Goal: Task Accomplishment & Management: Manage account settings

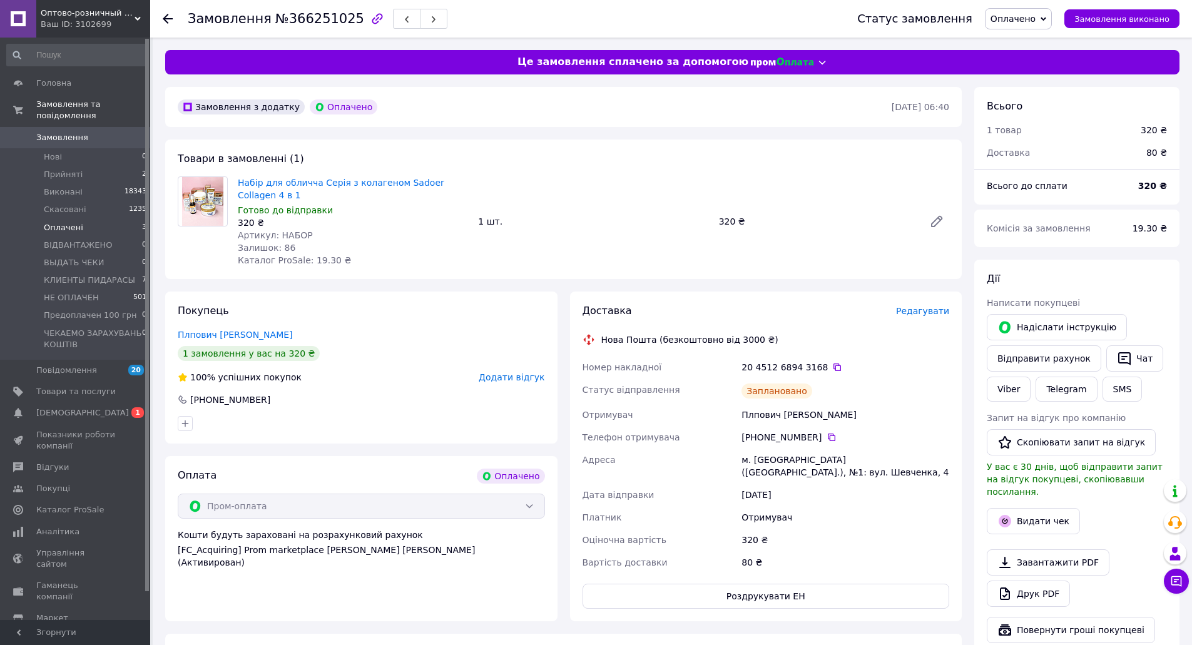
click at [108, 219] on li "Оплачені 3" at bounding box center [77, 228] width 154 height 18
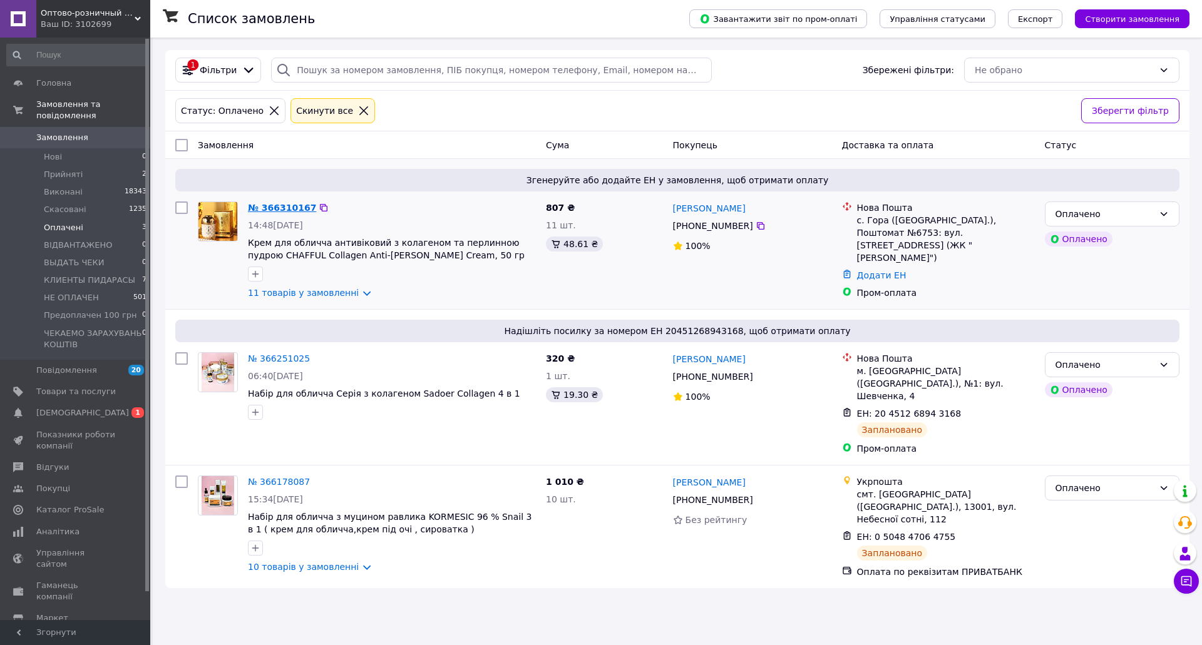
click at [295, 207] on link "№ 366310167" at bounding box center [282, 208] width 68 height 10
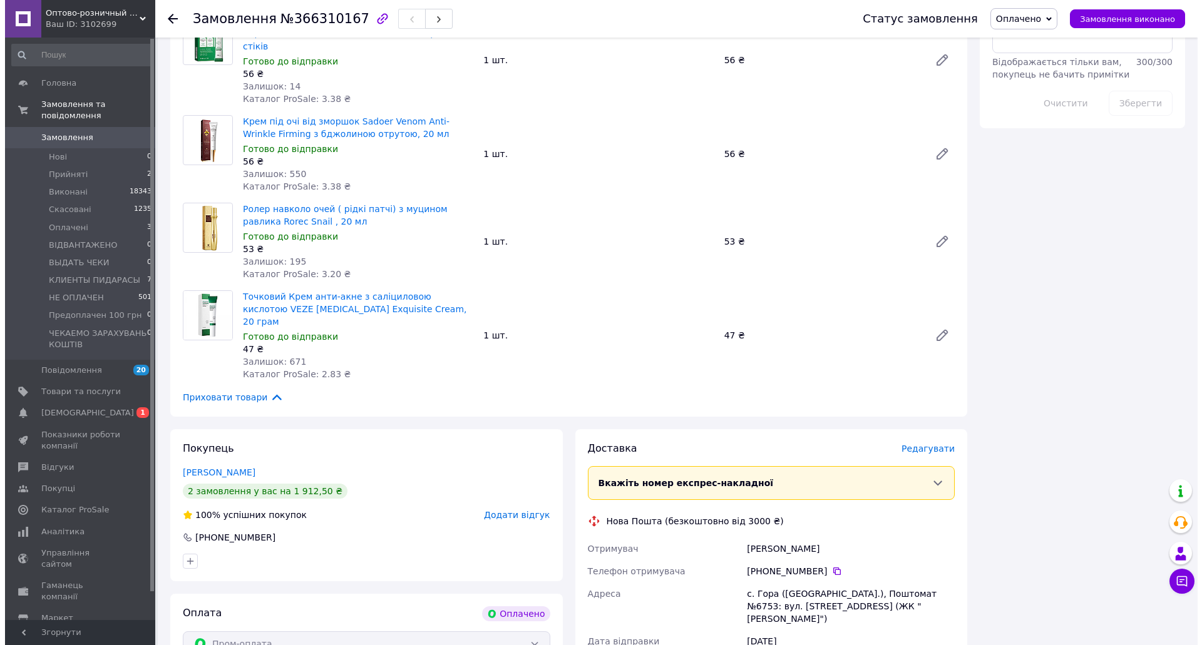
scroll to position [876, 0]
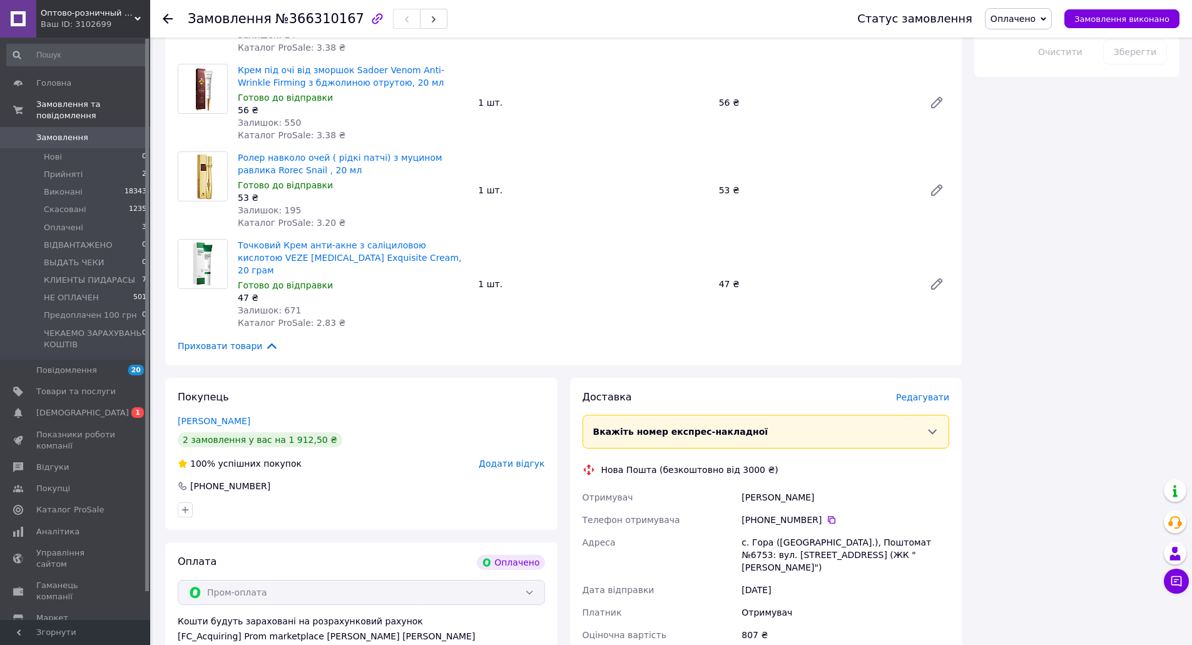
click at [925, 392] on span "Редагувати" at bounding box center [922, 397] width 53 height 10
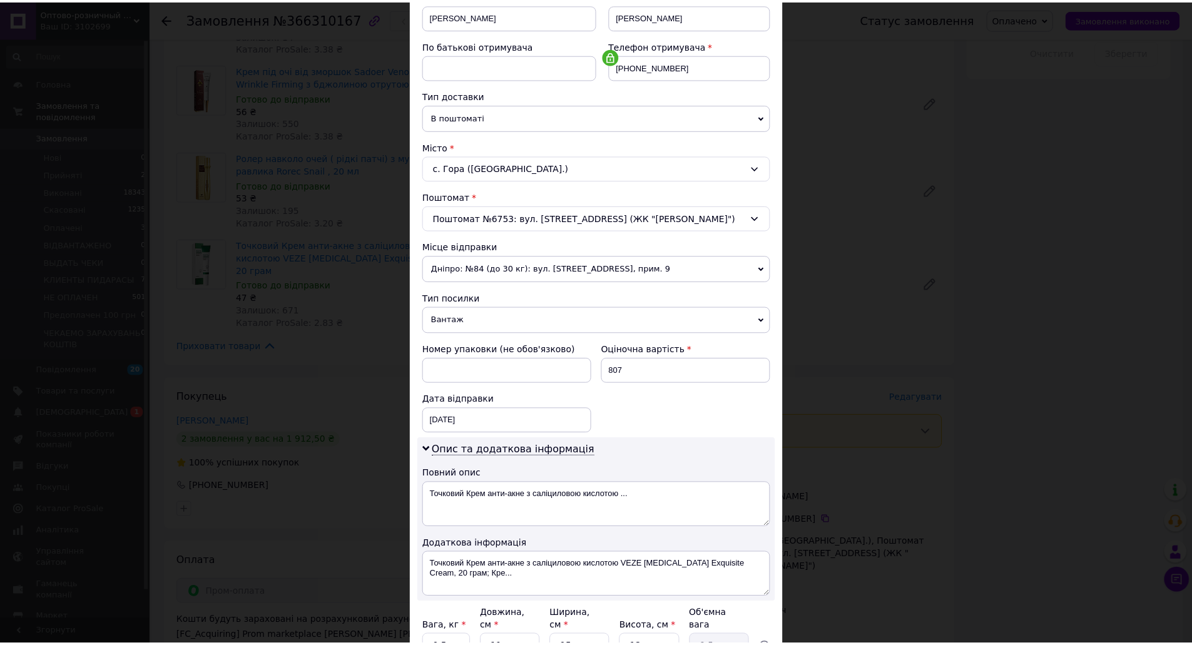
scroll to position [326, 0]
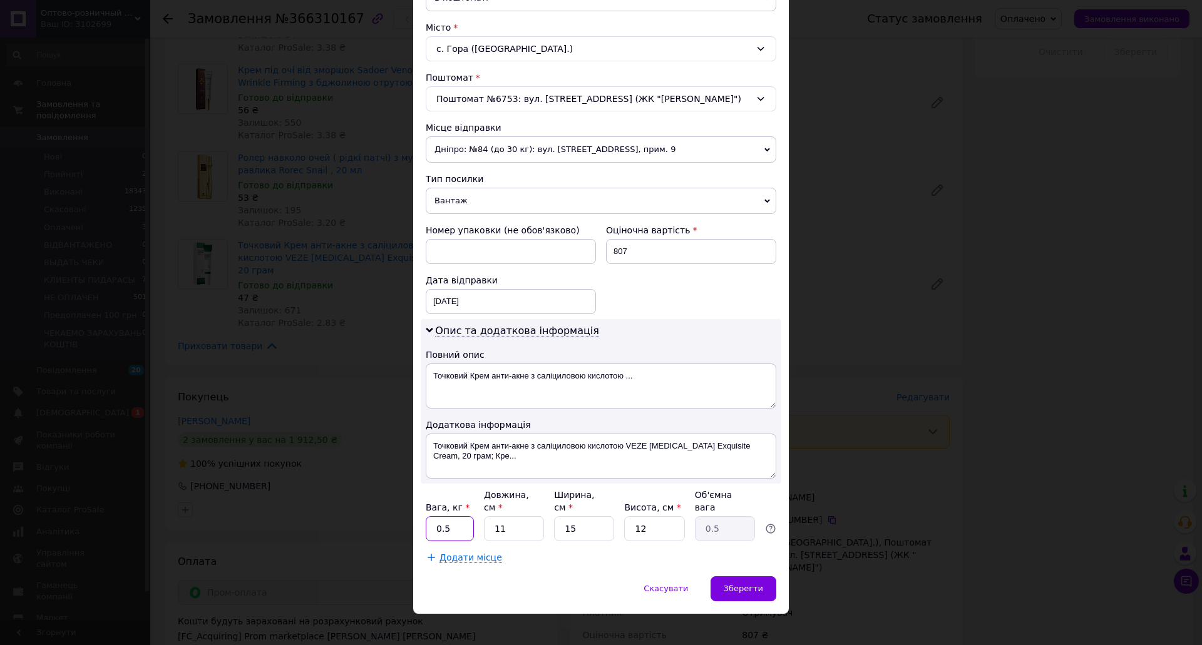
drag, startPoint x: 436, startPoint y: 514, endPoint x: 426, endPoint y: 514, distance: 10.0
click at [426, 516] on input "0.5" at bounding box center [450, 528] width 48 height 25
type input "2"
drag, startPoint x: 516, startPoint y: 514, endPoint x: 476, endPoint y: 516, distance: 40.1
click at [477, 515] on div "Вага, кг * 2 Довжина, см * 11 Ширина, см * 15 Висота, см * 12 Об'ємна вага 0.5" at bounding box center [601, 515] width 350 height 53
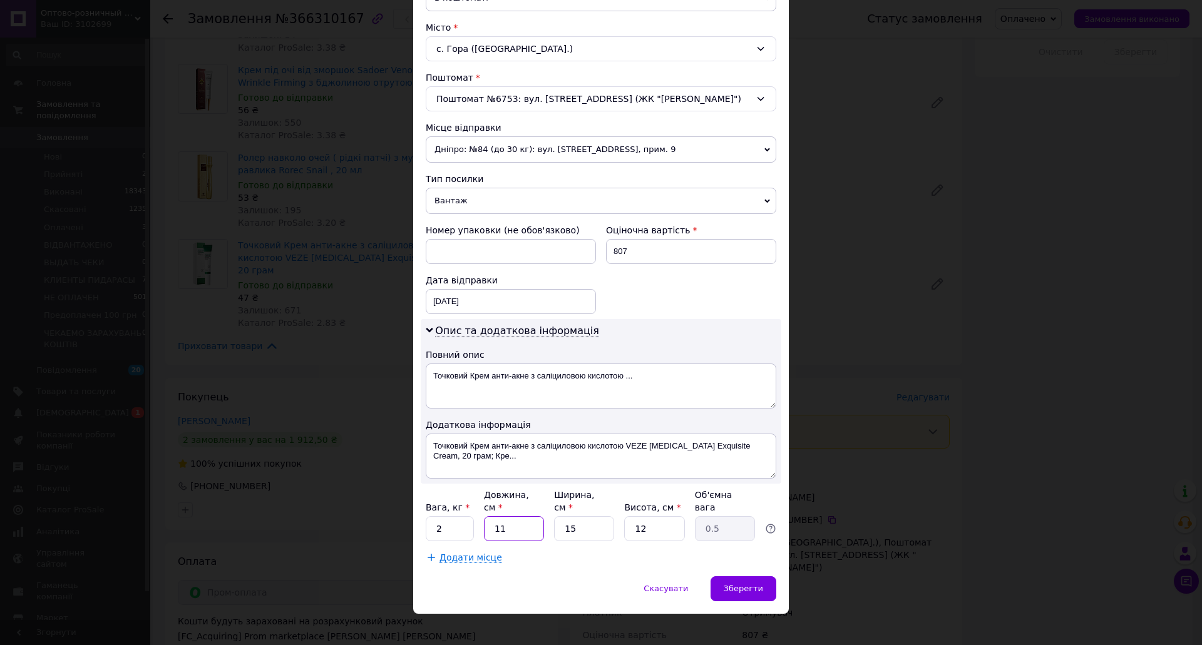
type input "3"
type input "0.14"
type input "34"
type input "1.53"
type input "34"
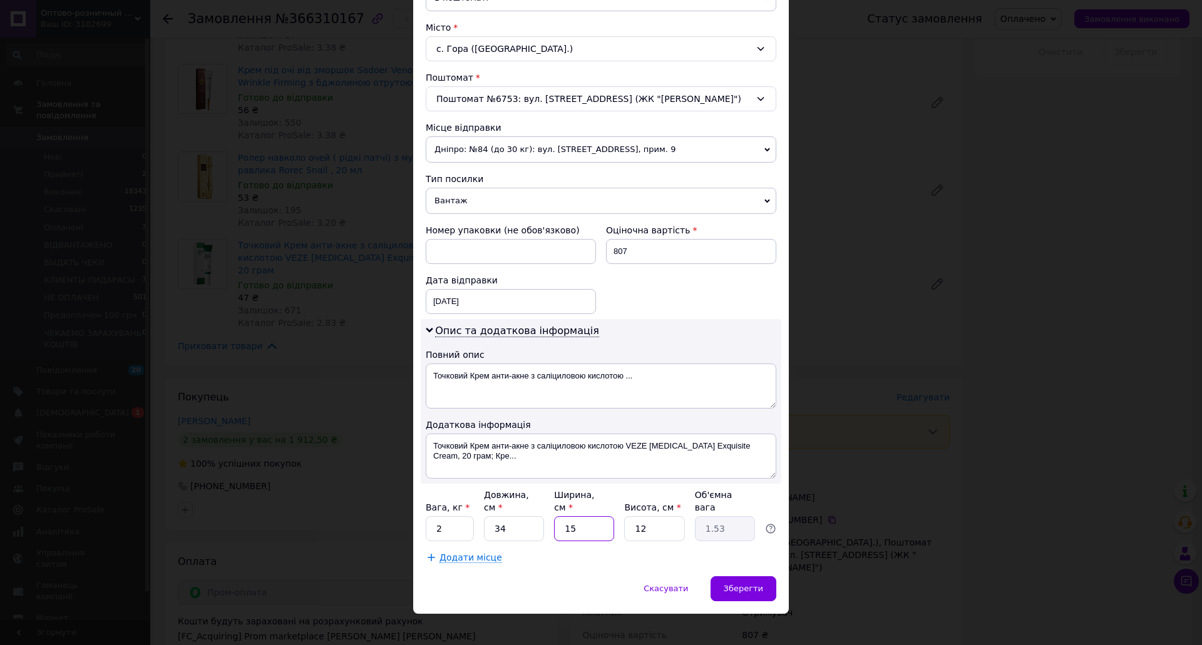
click at [554, 516] on input "15" at bounding box center [584, 528] width 60 height 25
type input "2"
type input "0.2"
type input "24"
type input "2.45"
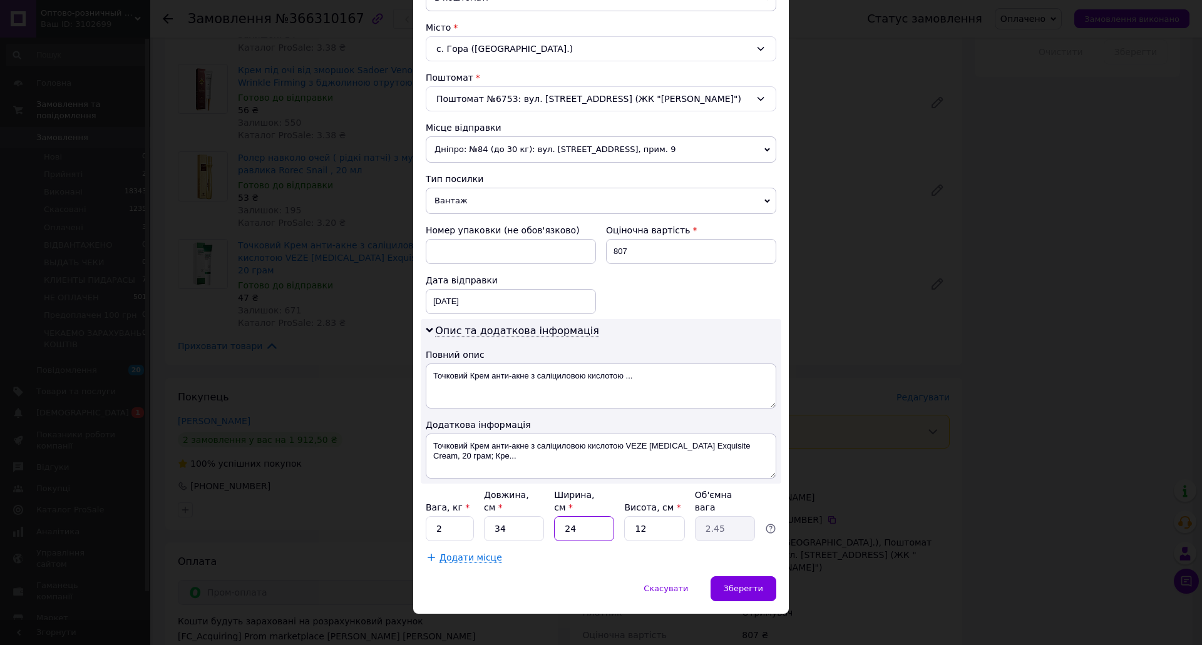
type input "24"
drag, startPoint x: 620, startPoint y: 517, endPoint x: 606, endPoint y: 518, distance: 14.4
click at [606, 518] on div "Вага, кг * 2 Довжина, см * 34 Ширина, см * 24 Висота, см * 12 Об'ємна вага 2.45" at bounding box center [601, 515] width 350 height 53
type input "9"
type input "1.84"
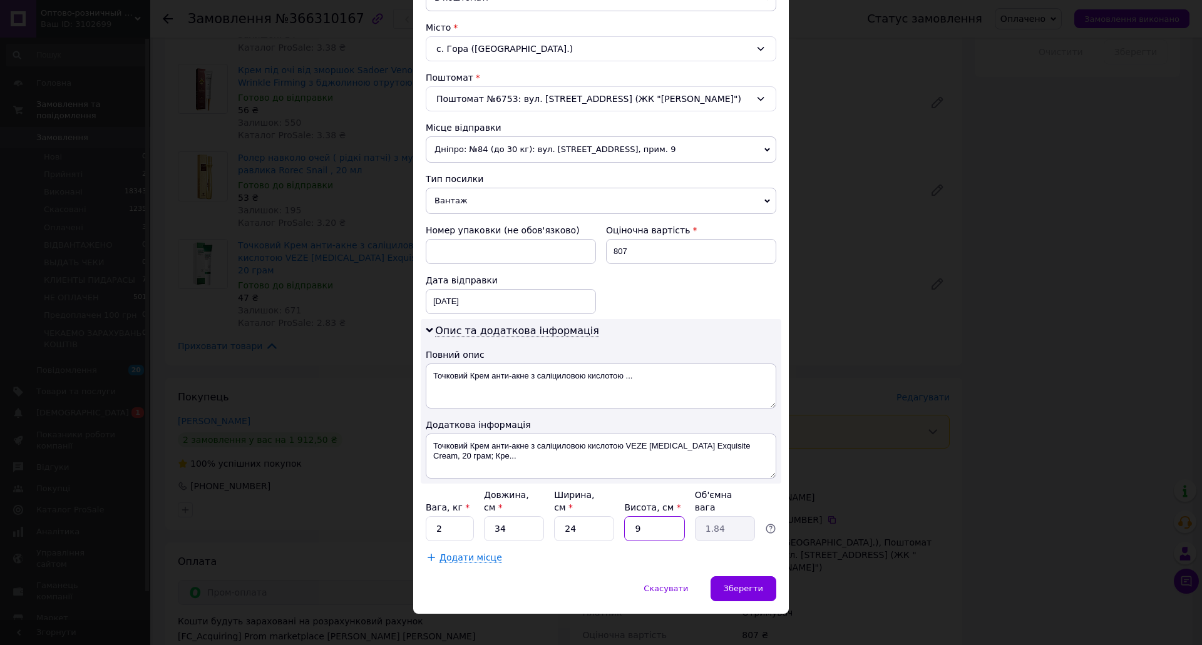
type input "9"
click at [479, 304] on div "12.10.2025 < 2025 > < Октябрь > Пн Вт Ср Чт Пт Сб Вс 29 30 1 2 3 4 5 6 7 8 9 10…" at bounding box center [511, 301] width 170 height 25
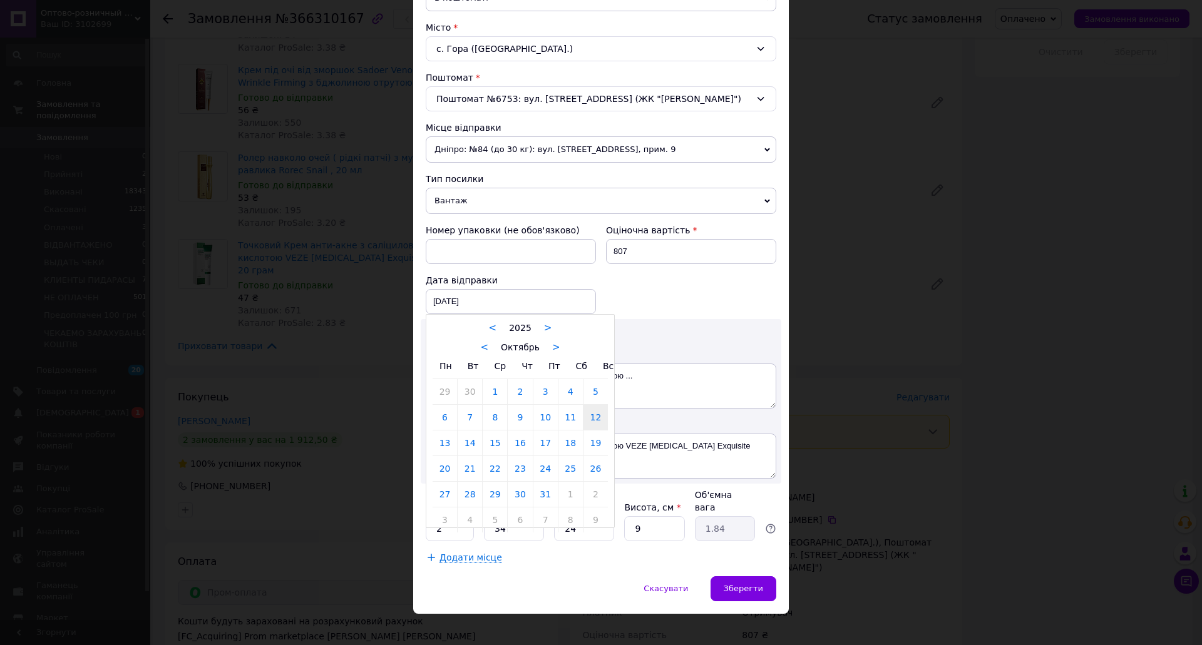
click at [444, 445] on link "13" at bounding box center [444, 443] width 24 height 25
type input "[DATE]"
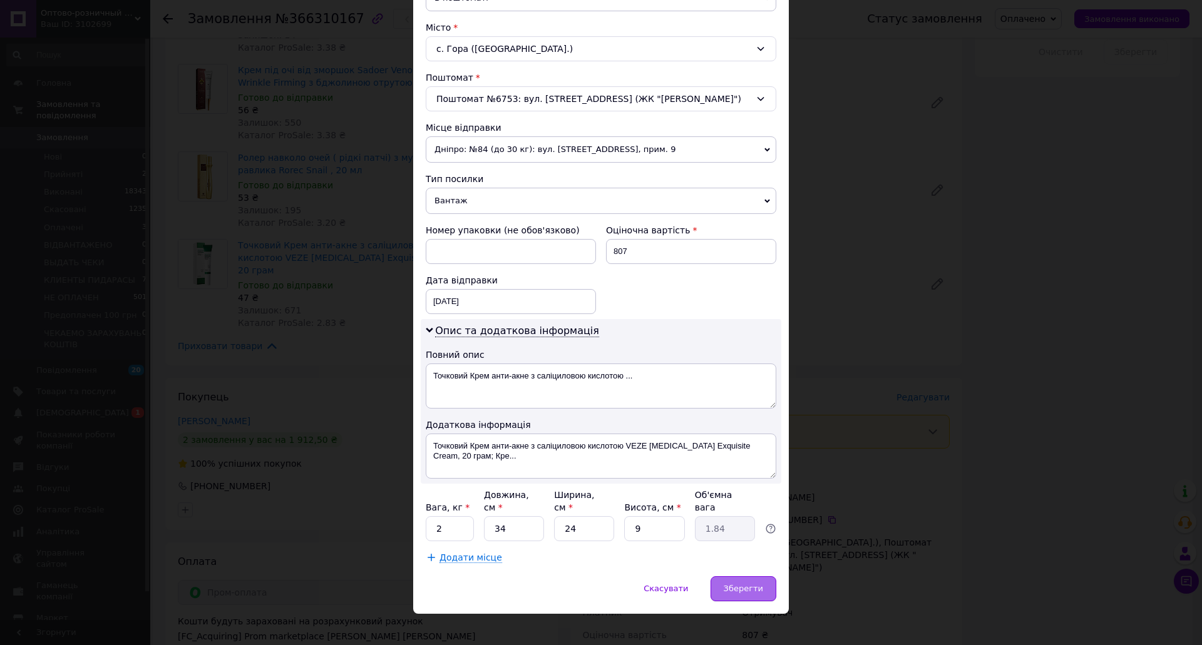
click at [748, 584] on span "Зберегти" at bounding box center [742, 588] width 39 height 9
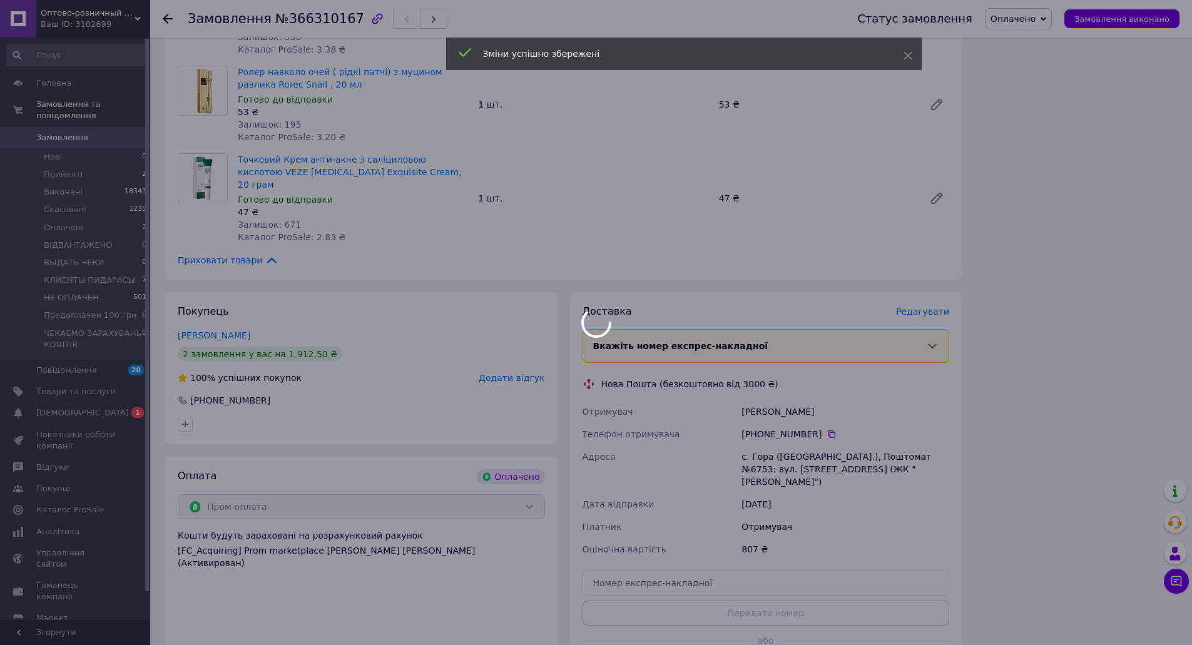
scroll to position [1120, 0]
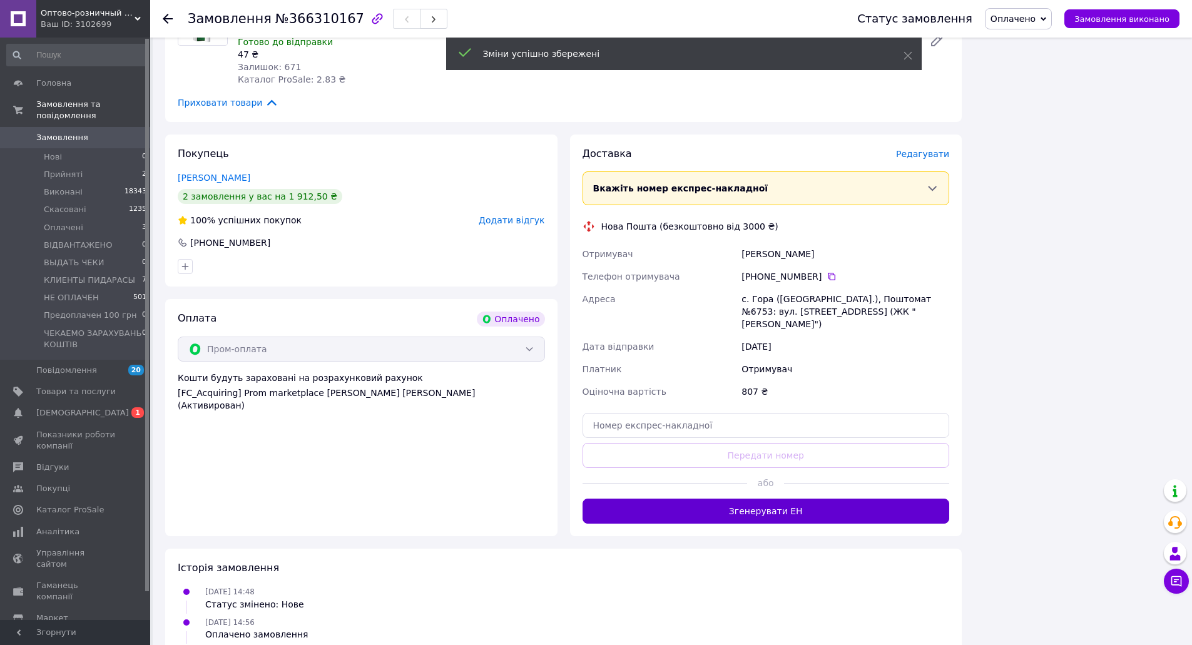
click at [628, 499] on button "Згенерувати ЕН" at bounding box center [766, 511] width 367 height 25
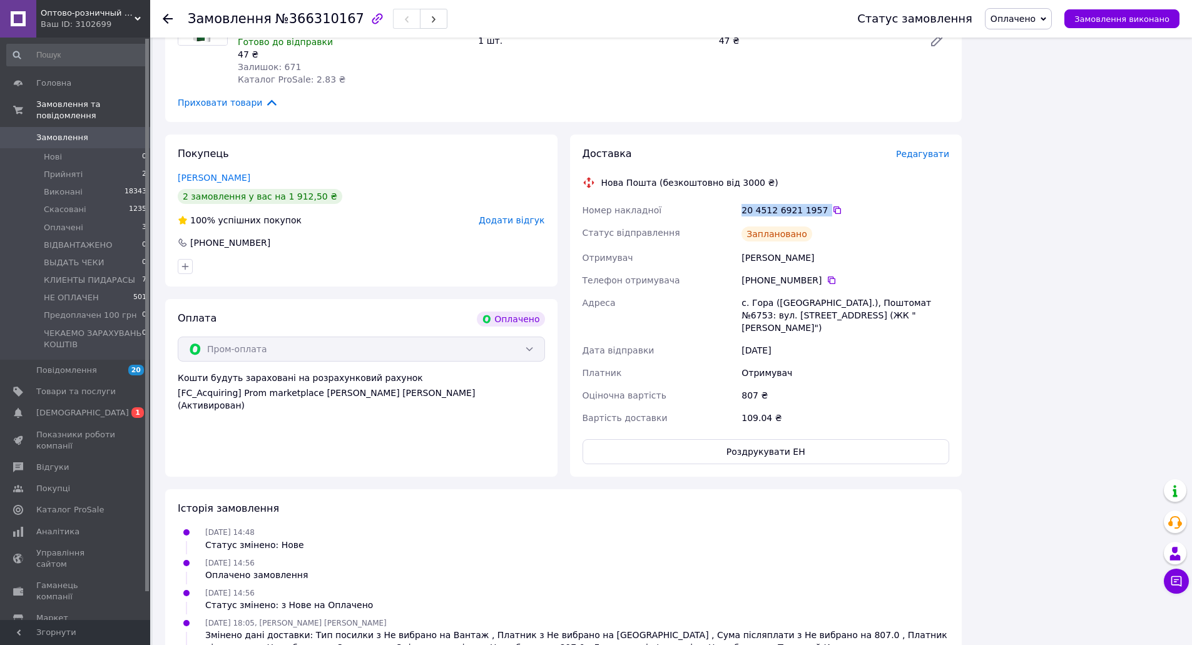
drag, startPoint x: 734, startPoint y: 173, endPoint x: 818, endPoint y: 171, distance: 83.9
click at [818, 199] on div "Номер накладної 20 4512 6921 1957   Статус відправлення Заплановано Отримувач О…" at bounding box center [766, 314] width 372 height 230
copy div "Номер накладної 20 4512 6921 1957"
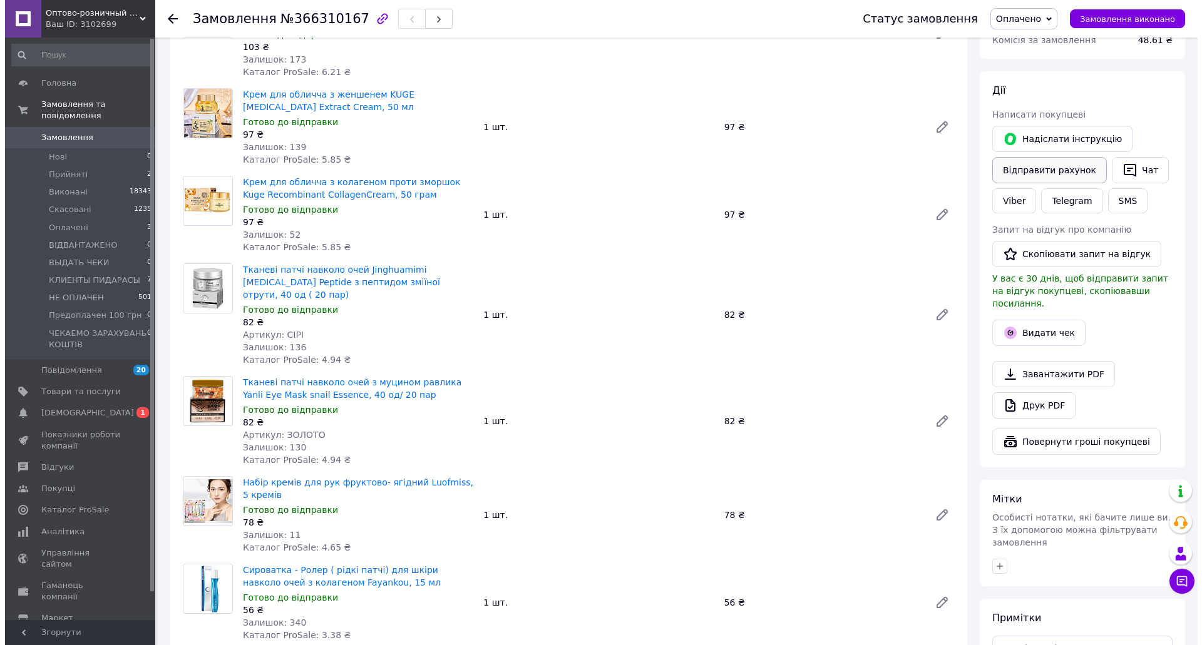
scroll to position [181, 0]
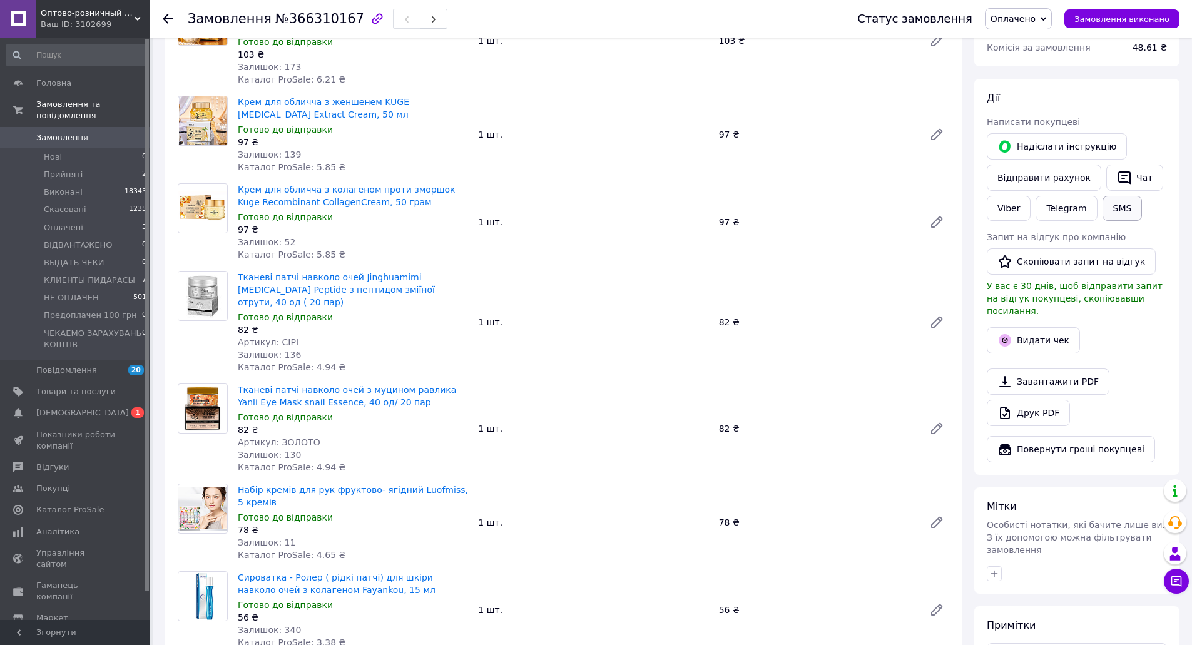
click at [1120, 201] on button "SMS" at bounding box center [1123, 208] width 40 height 25
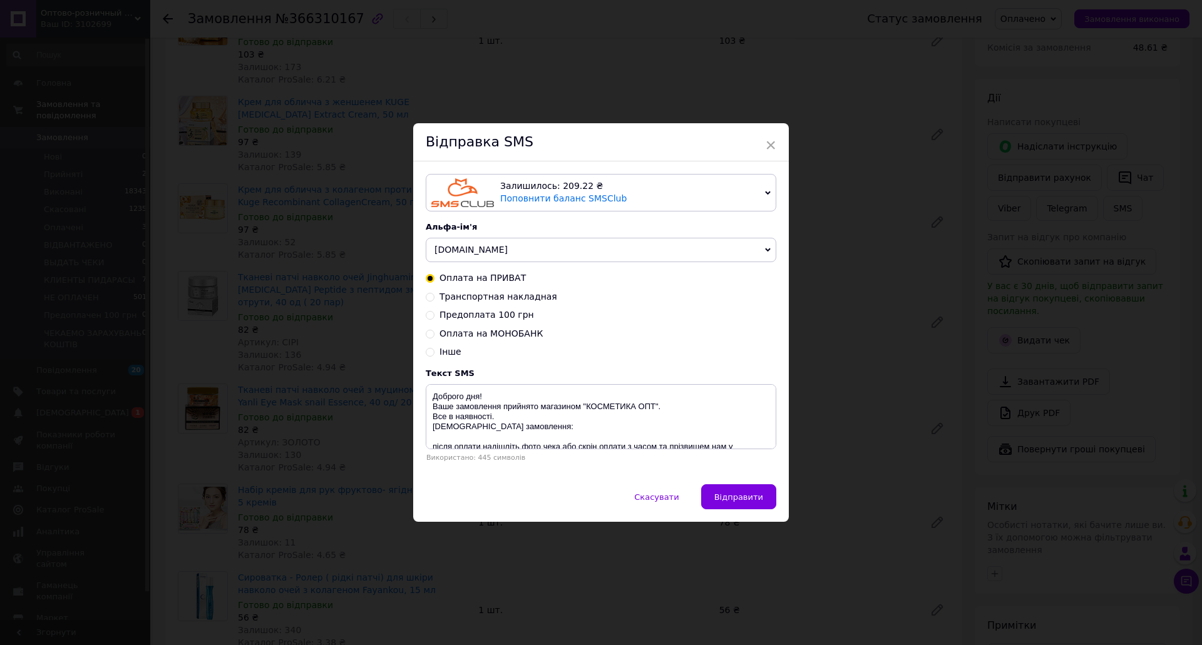
drag, startPoint x: 430, startPoint y: 297, endPoint x: 434, endPoint y: 304, distance: 7.8
click at [430, 296] on input "Транспортная накладная" at bounding box center [430, 296] width 9 height 9
radio input "true"
radio input "false"
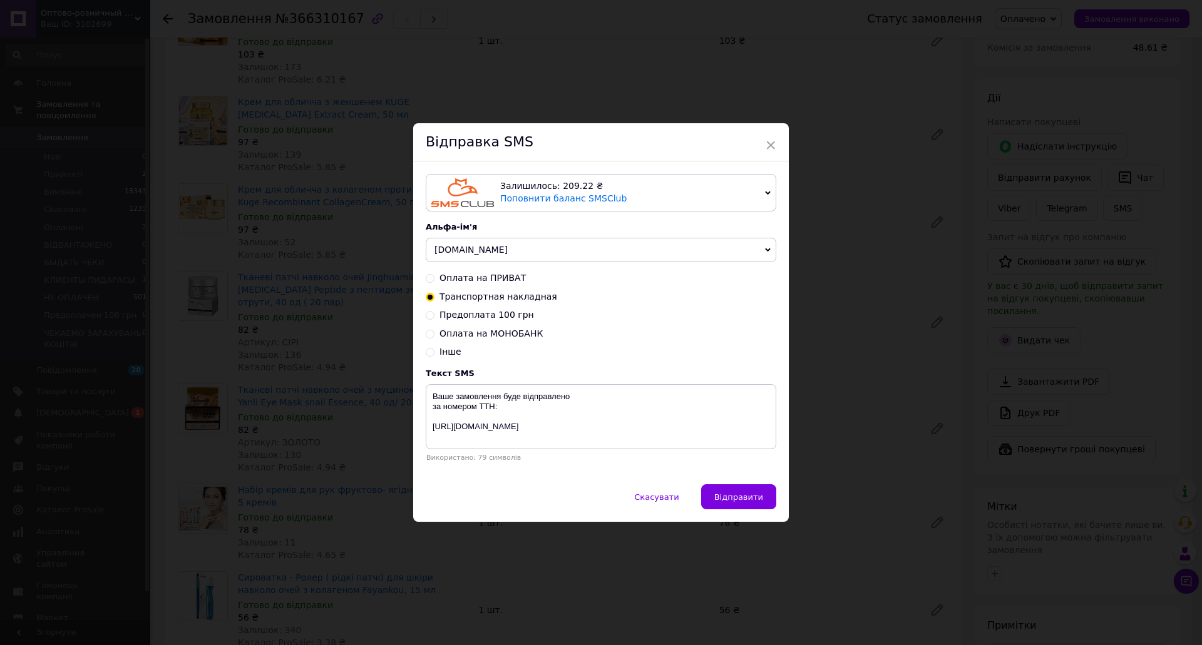
click at [467, 251] on span "K18.ua" at bounding box center [601, 250] width 350 height 25
drag, startPoint x: 467, startPoint y: 292, endPoint x: 499, endPoint y: 356, distance: 71.9
click at [467, 292] on li "Kosmetika" at bounding box center [600, 294] width 349 height 18
click at [504, 411] on textarea "Ваше замовлення буде відправлено за номером ТТН: https://kosmetikaopt.com.ua/" at bounding box center [601, 416] width 350 height 65
paste textarea "20 4512 6921 1957"
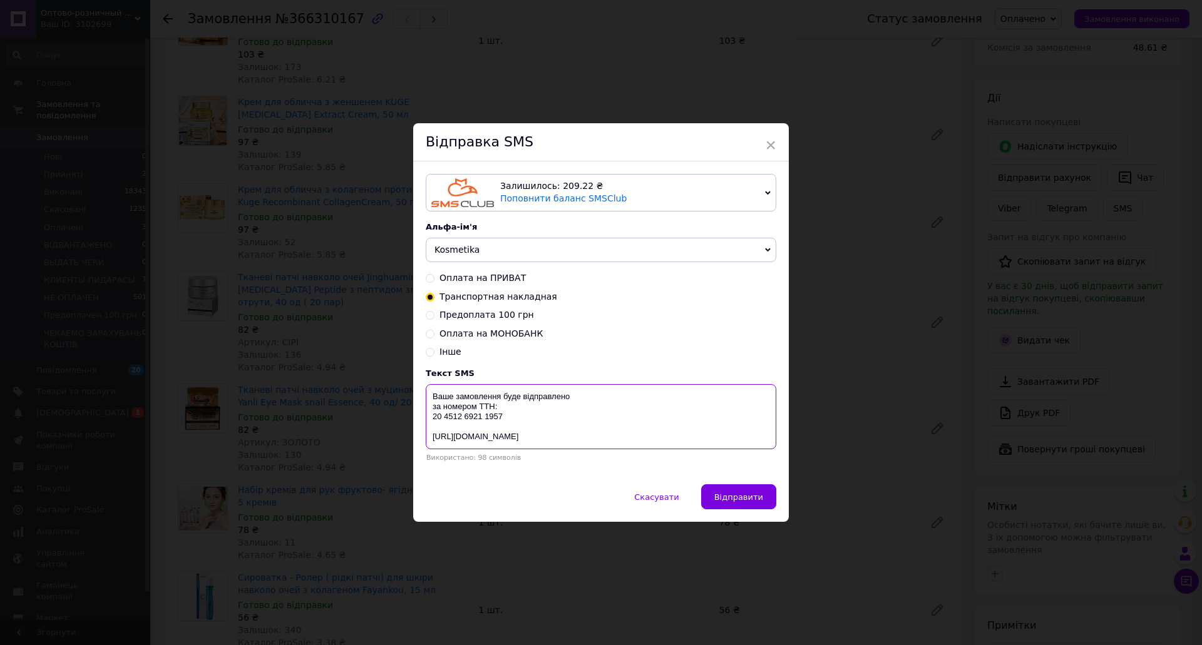
click at [593, 402] on textarea "Ваше замовлення буде відправлено за номером ТТН: 20 4512 6921 1957 https://kosm…" at bounding box center [601, 416] width 350 height 65
type textarea "Ваше замовлення буде відправлено 13.10.2025 за номером ТТН: 20 4512 6921 1957 h…"
click at [721, 500] on span "Відправити" at bounding box center [738, 496] width 49 height 9
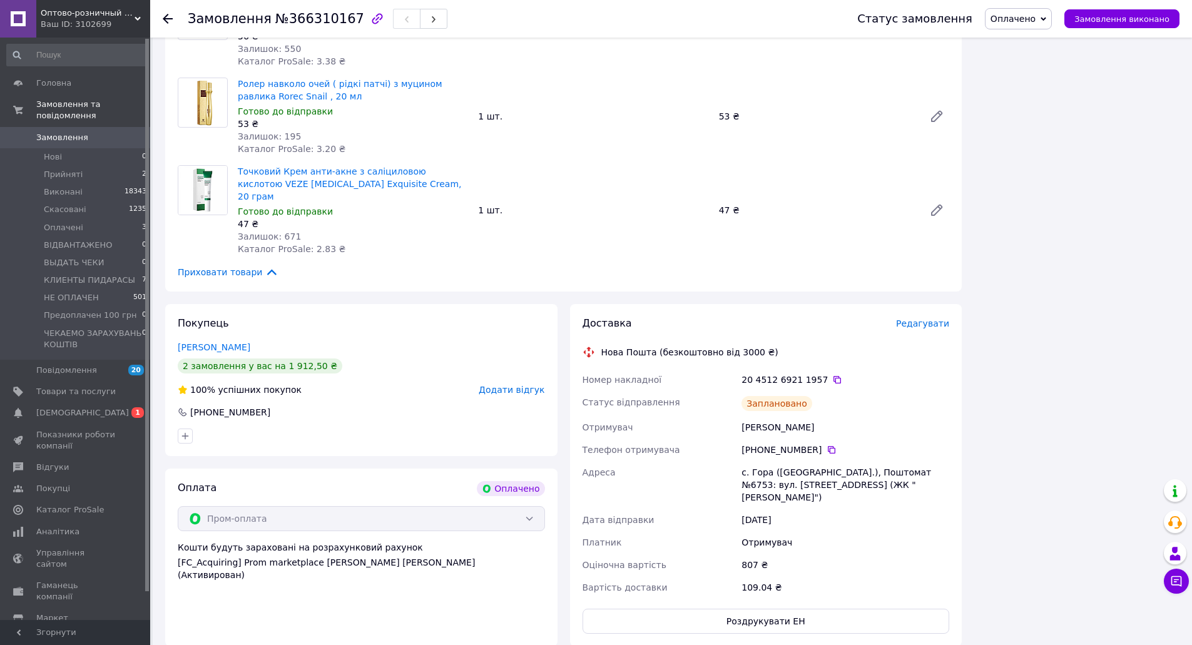
scroll to position [1188, 0]
